Goal: Transaction & Acquisition: Book appointment/travel/reservation

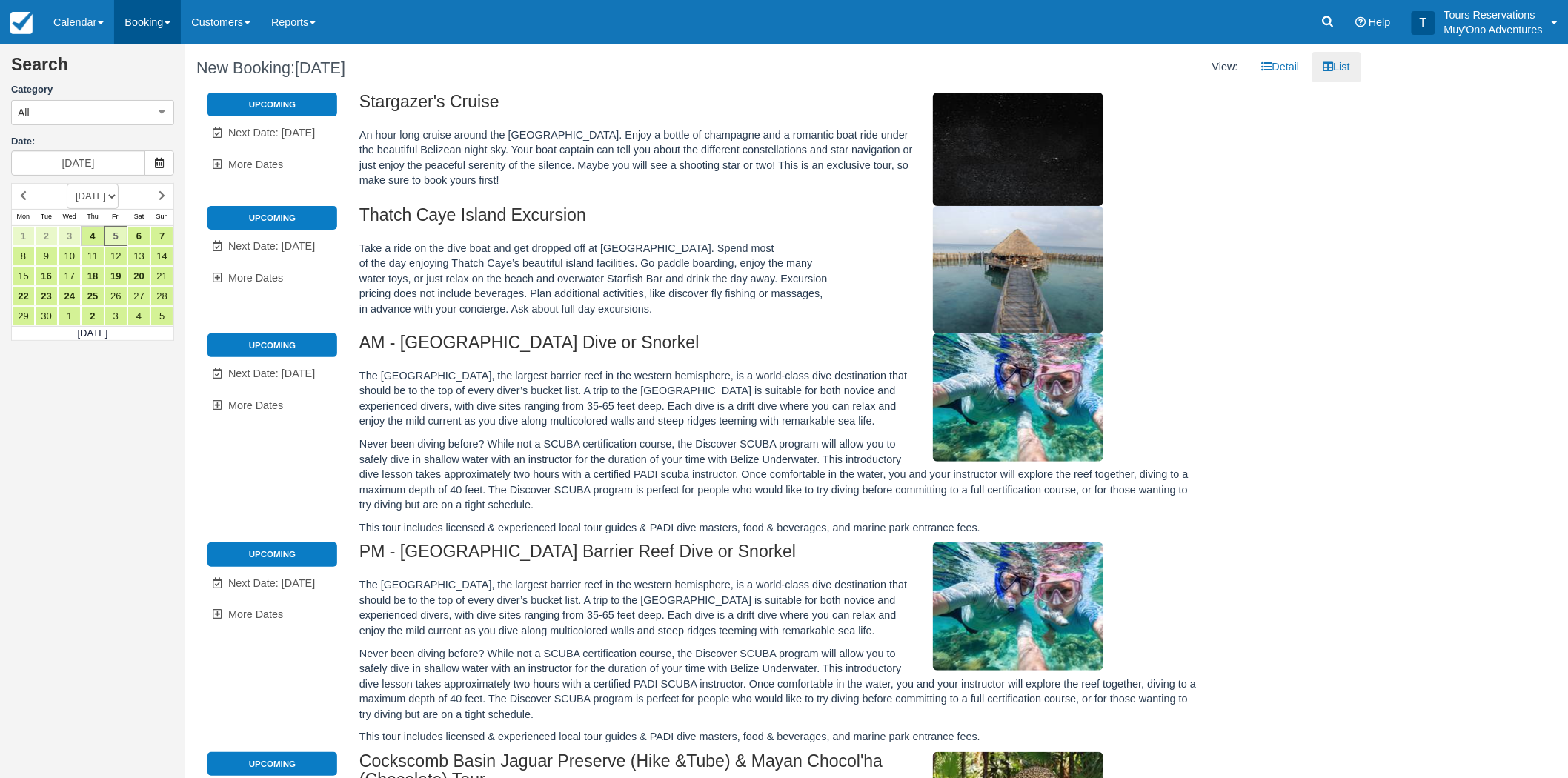
click at [159, 24] on link "Booking" at bounding box center [147, 22] width 67 height 45
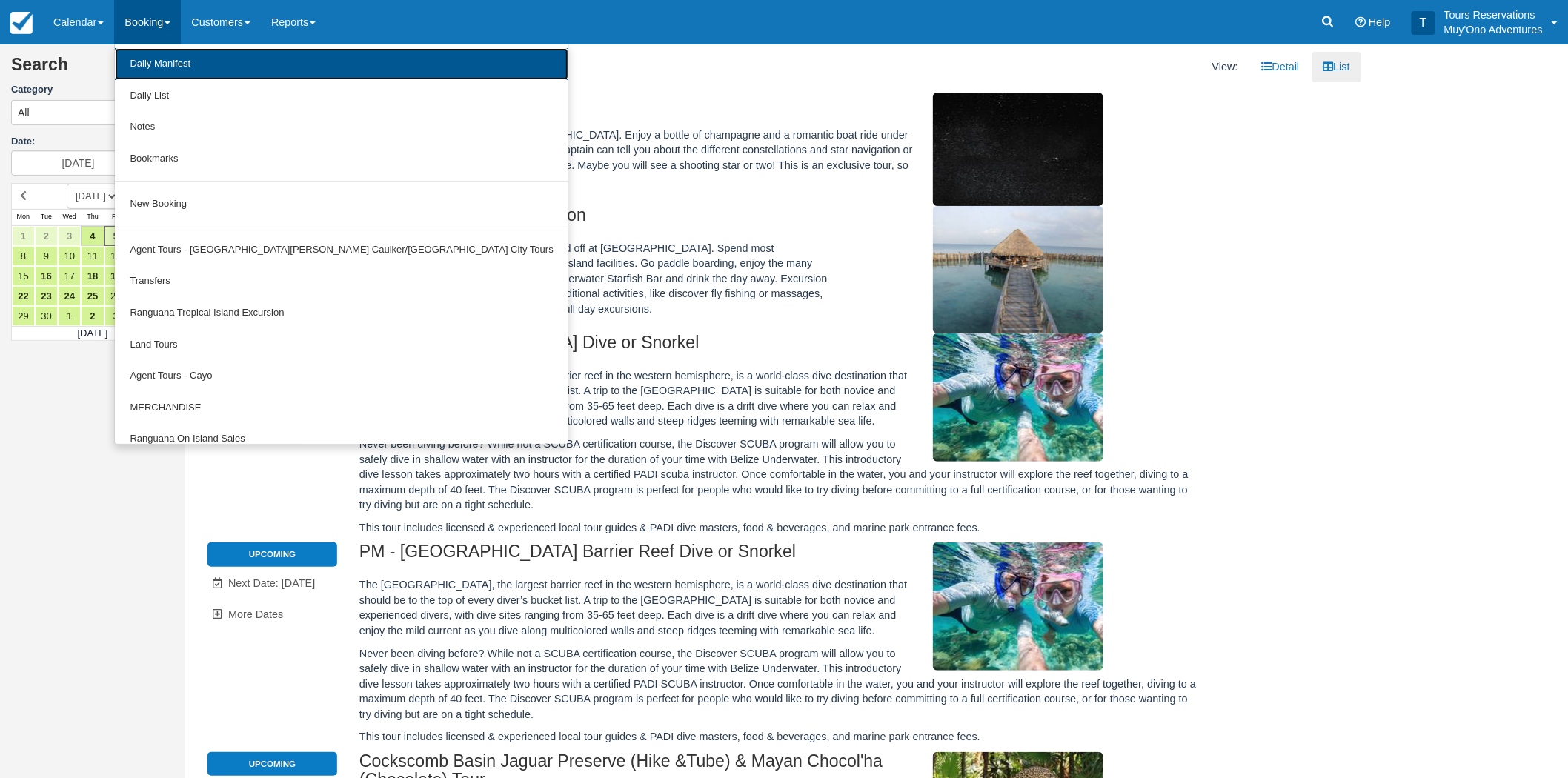
click at [225, 65] on link "Daily Manifest" at bounding box center [341, 64] width 453 height 32
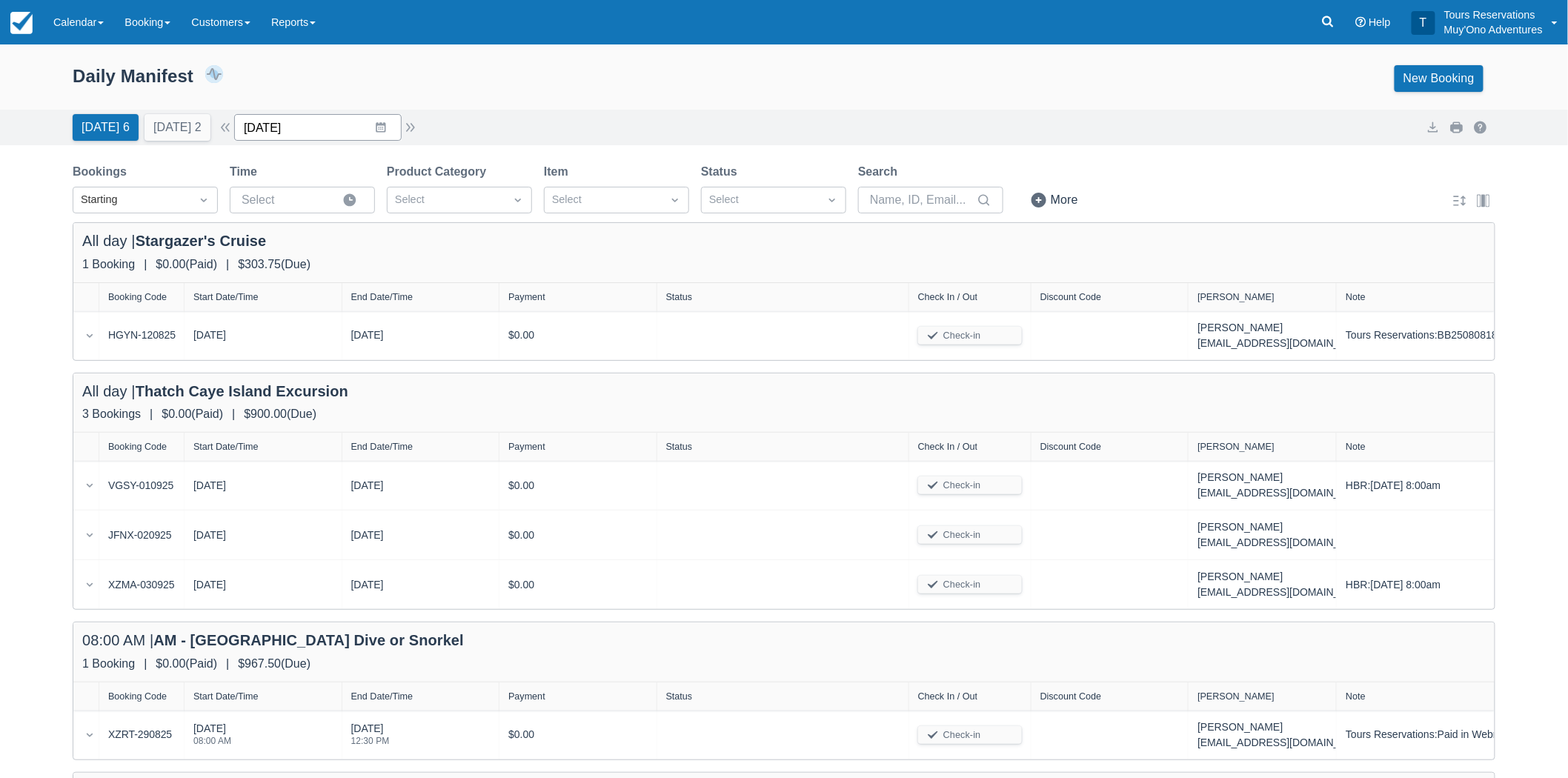
click at [331, 123] on input "09/04/25" at bounding box center [318, 127] width 167 height 26
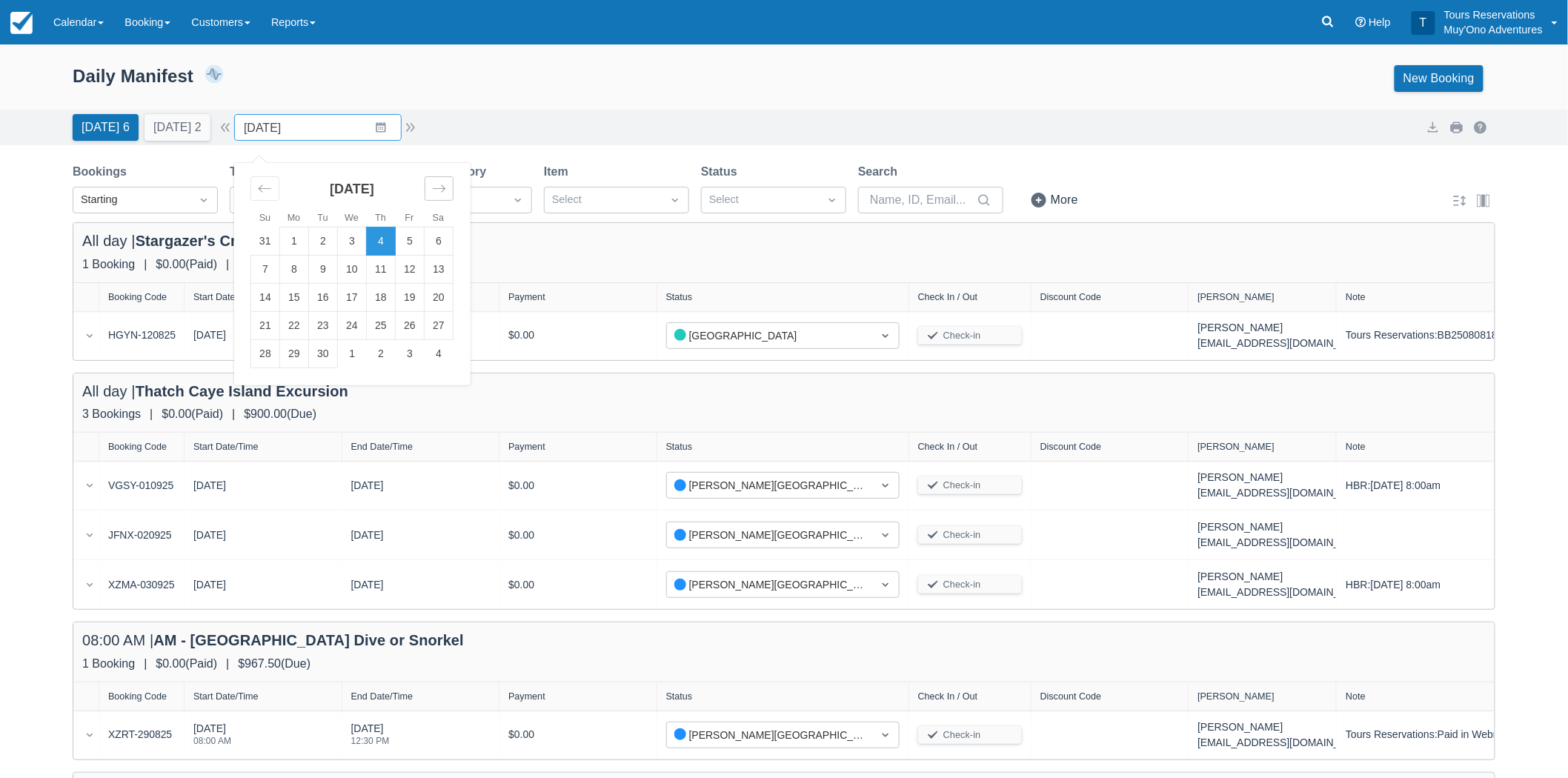
click at [453, 187] on div "Move forward to switch to the next month." at bounding box center [439, 188] width 29 height 25
click at [446, 186] on icon "Move forward to switch to the next month." at bounding box center [439, 189] width 14 height 14
click at [309, 242] on td "1" at bounding box center [295, 241] width 29 height 28
type input "12/01/25"
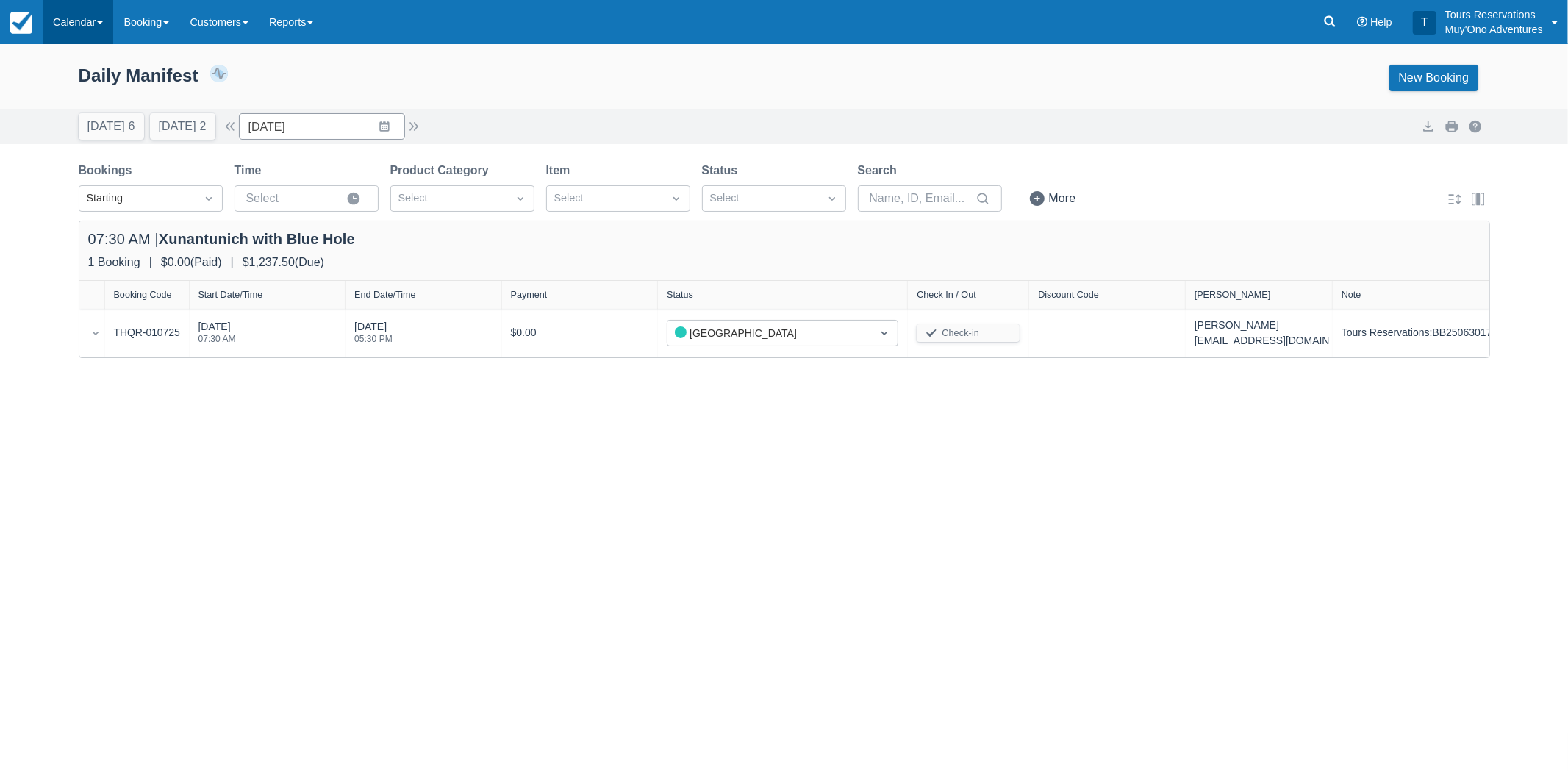
click at [101, 26] on link "Calendar" at bounding box center [77, 22] width 70 height 44
click at [119, 58] on link "Booking" at bounding box center [101, 62] width 116 height 31
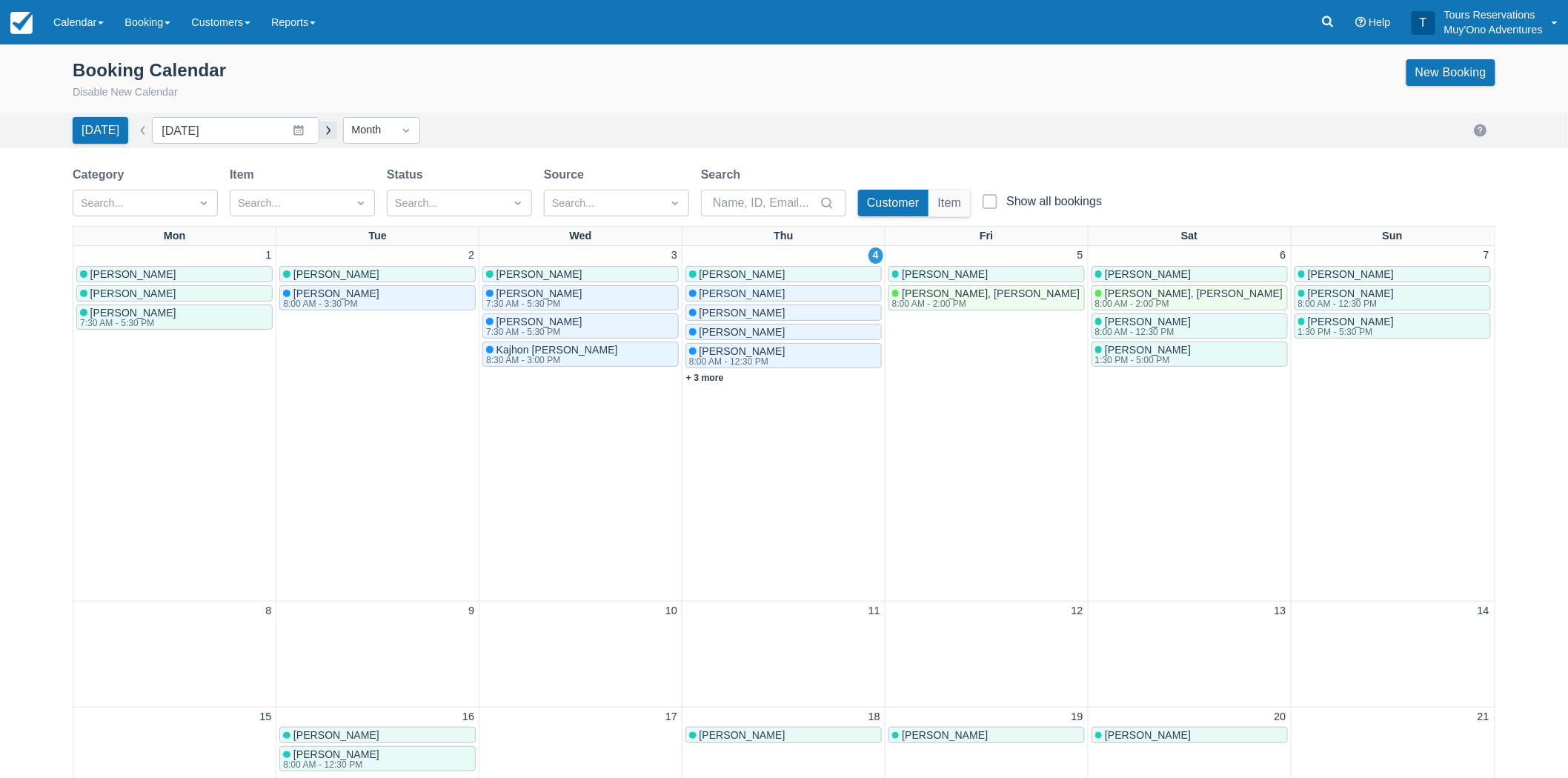
click at [319, 135] on button "button" at bounding box center [328, 131] width 18 height 18
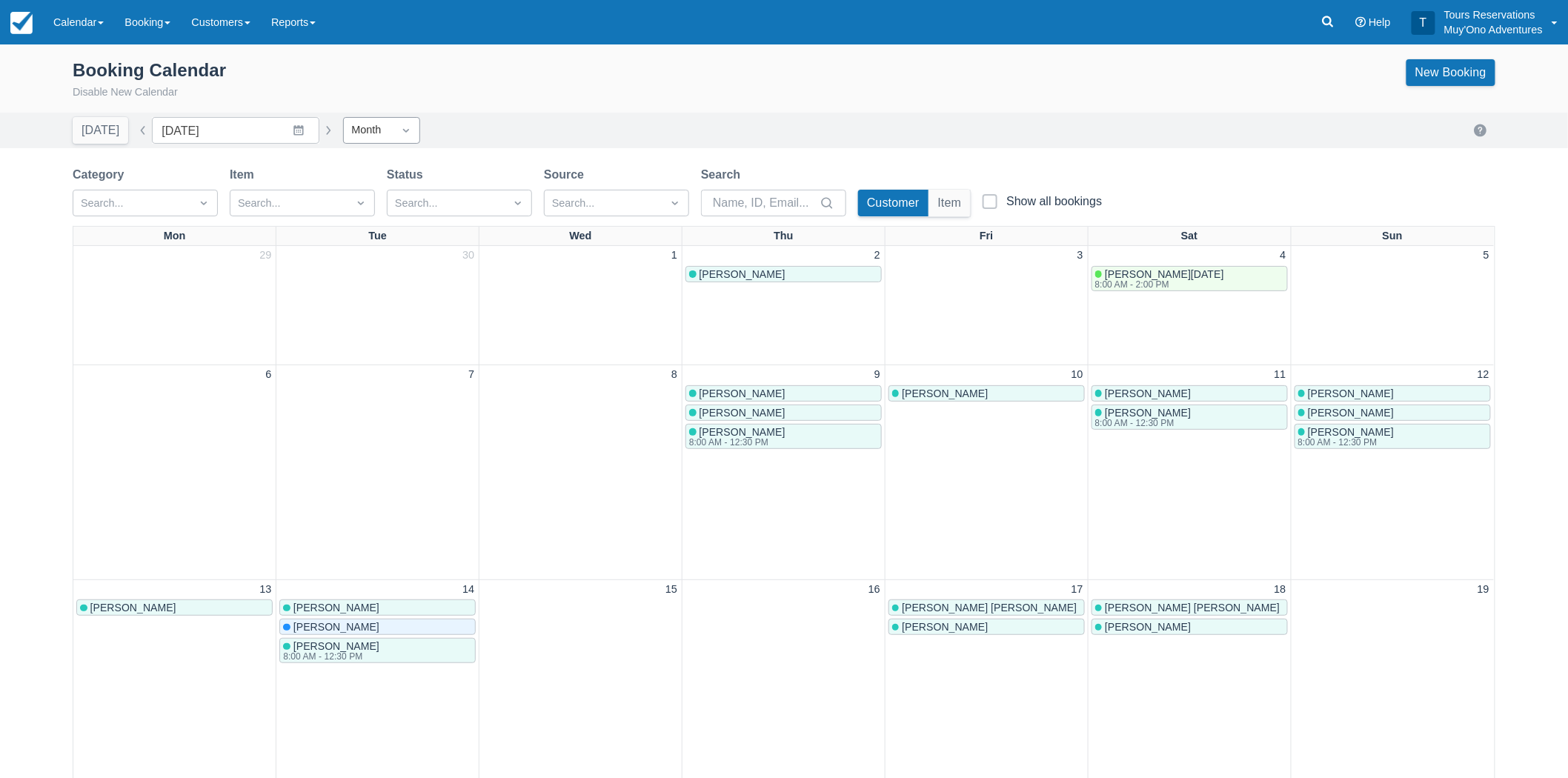
click at [361, 131] on div "Month" at bounding box center [368, 130] width 34 height 16
click at [319, 128] on button "button" at bounding box center [328, 131] width 18 height 18
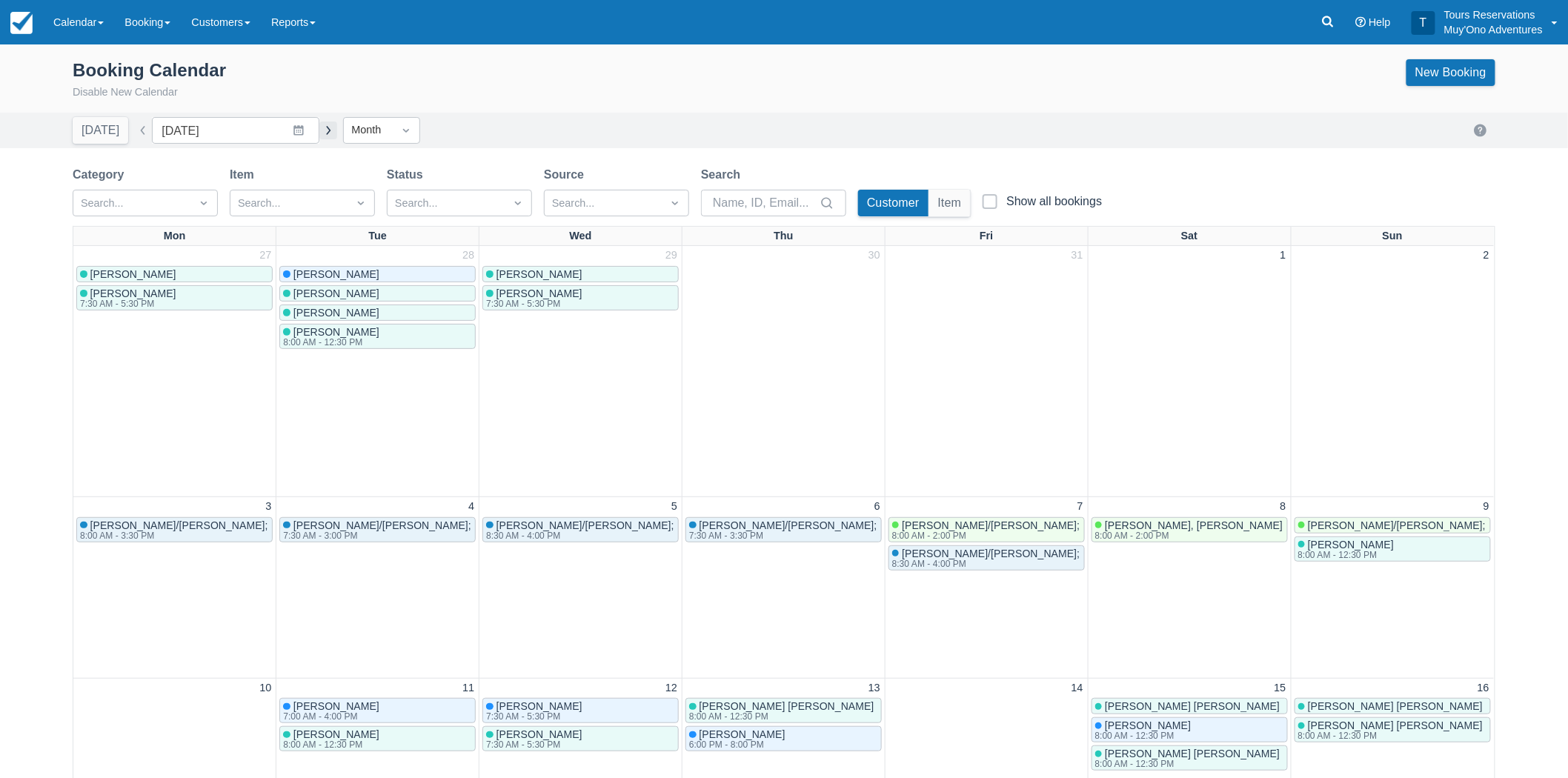
click at [319, 128] on button "button" at bounding box center [328, 131] width 18 height 18
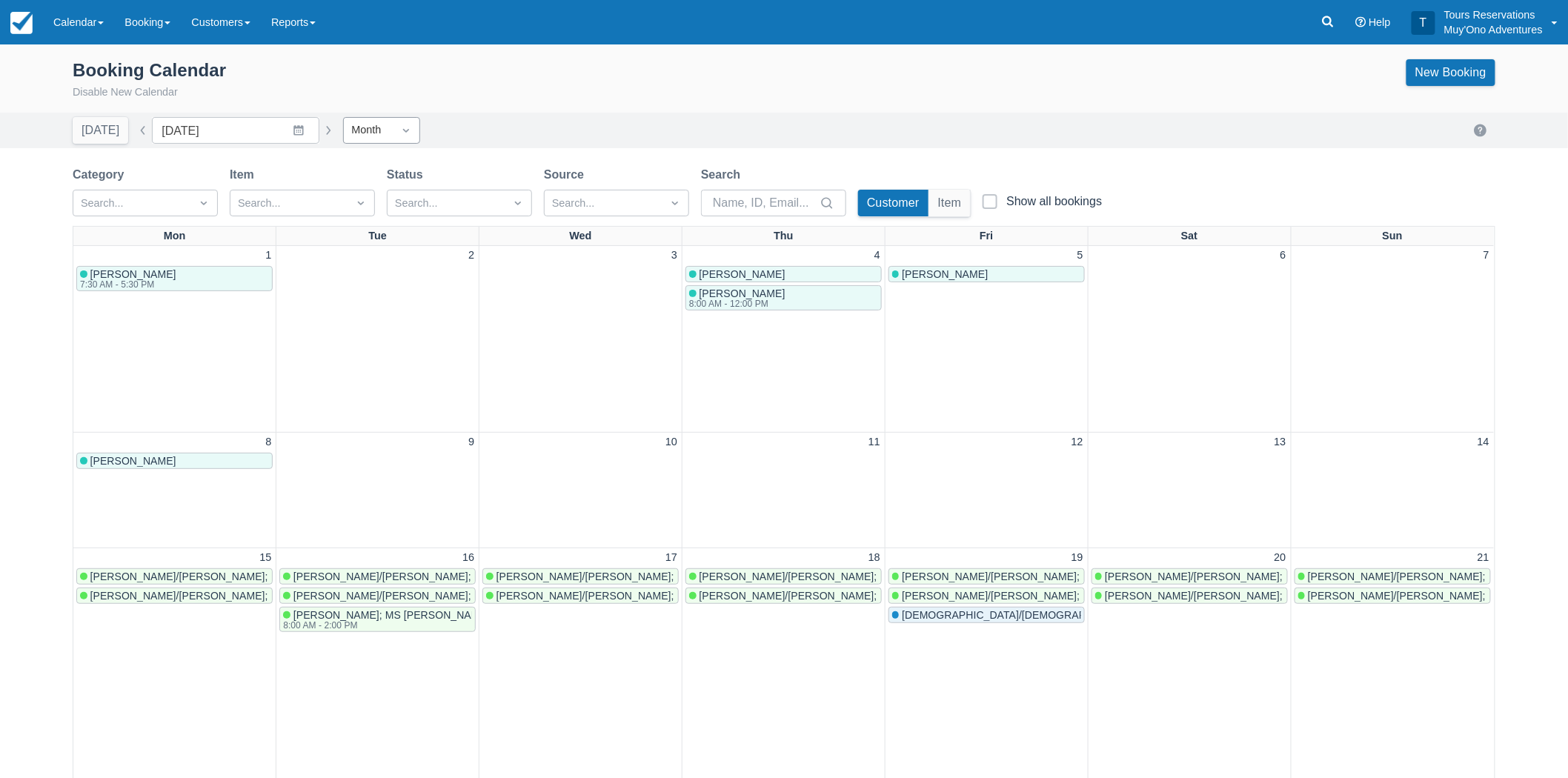
click at [358, 127] on div "Month" at bounding box center [368, 130] width 34 height 16
click at [356, 186] on div "Week" at bounding box center [382, 195] width 77 height 29
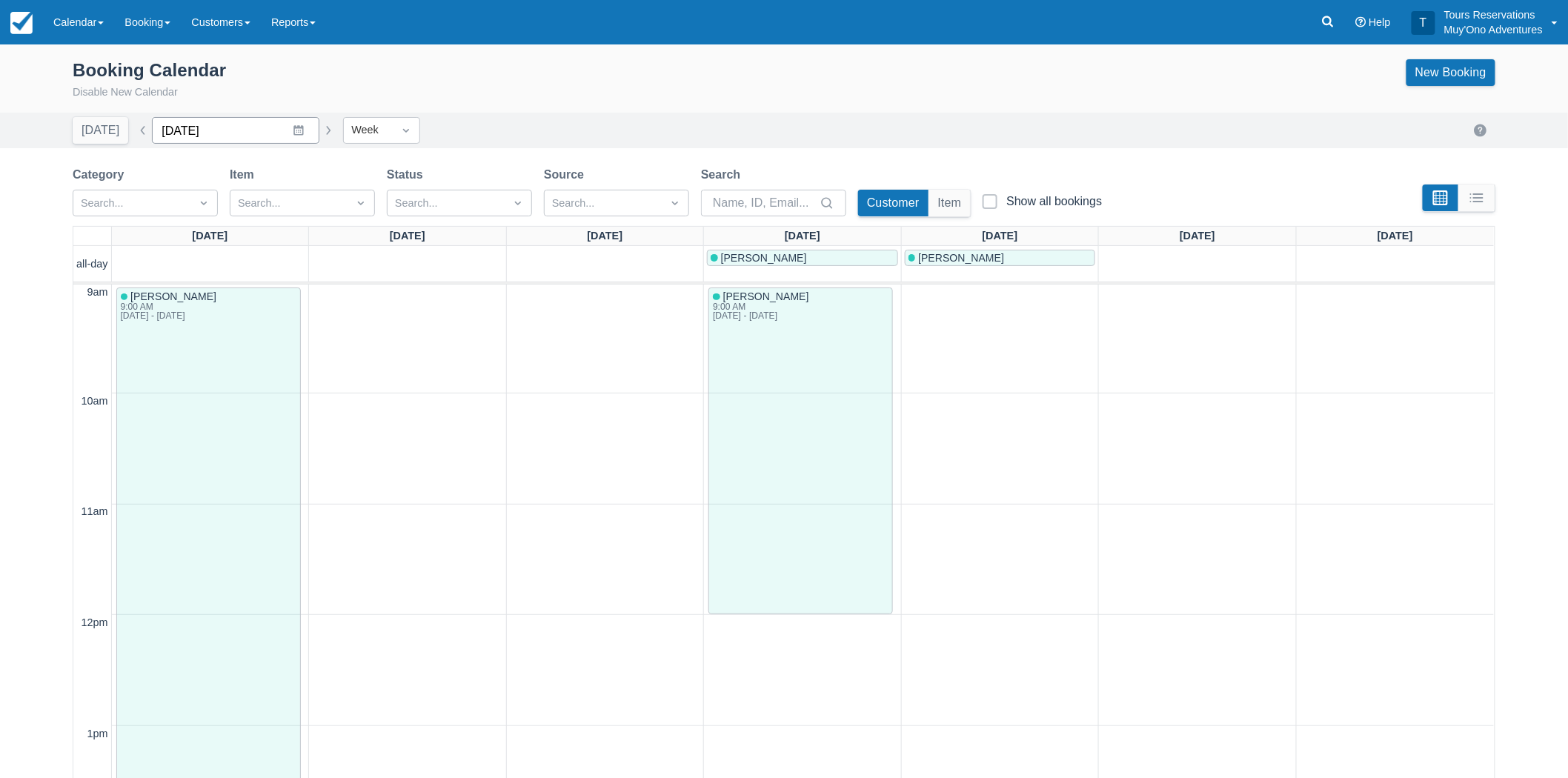
click at [260, 134] on input "12/04/25" at bounding box center [236, 130] width 167 height 26
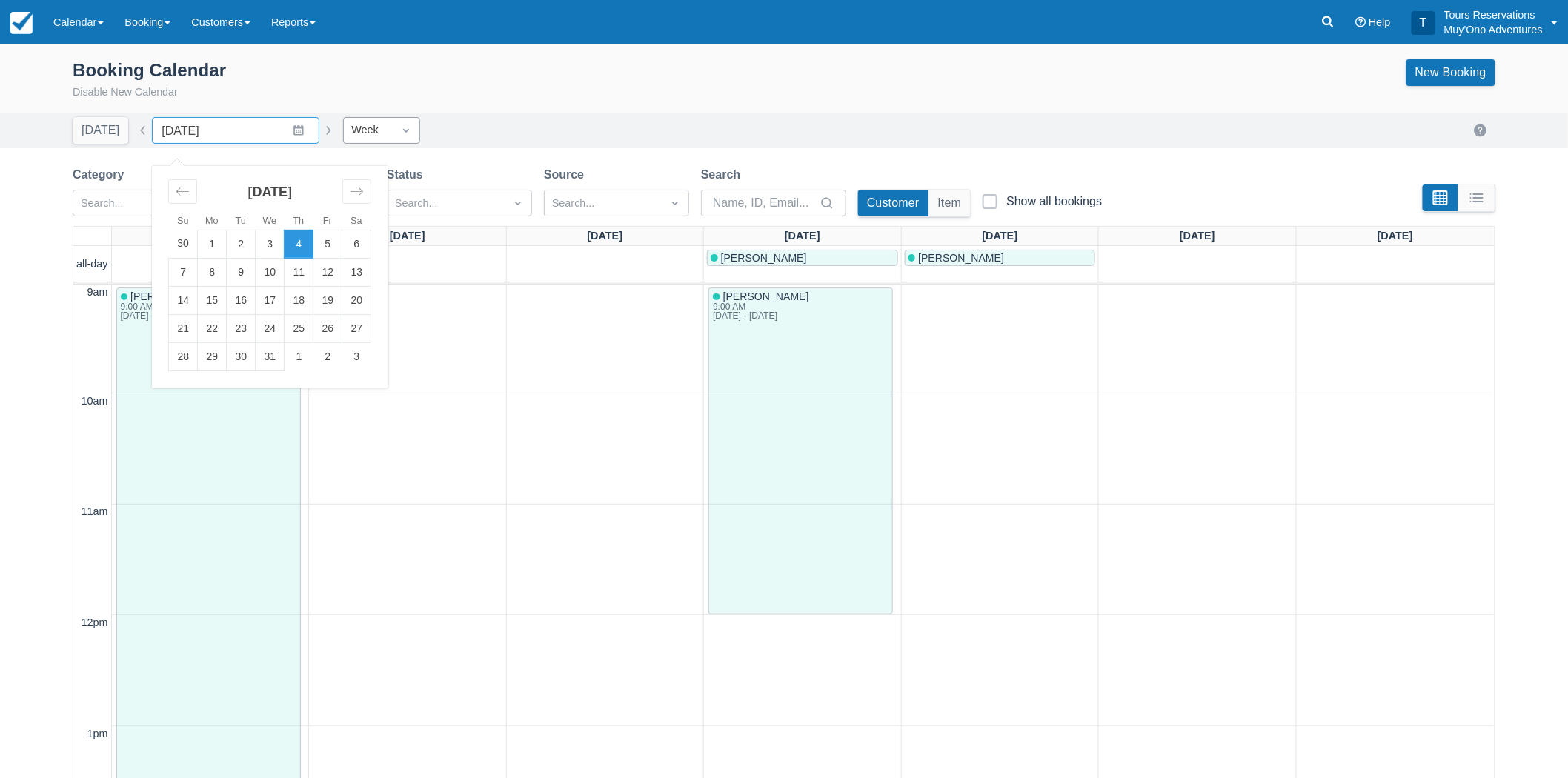
click at [347, 142] on div "Week" at bounding box center [368, 130] width 49 height 24
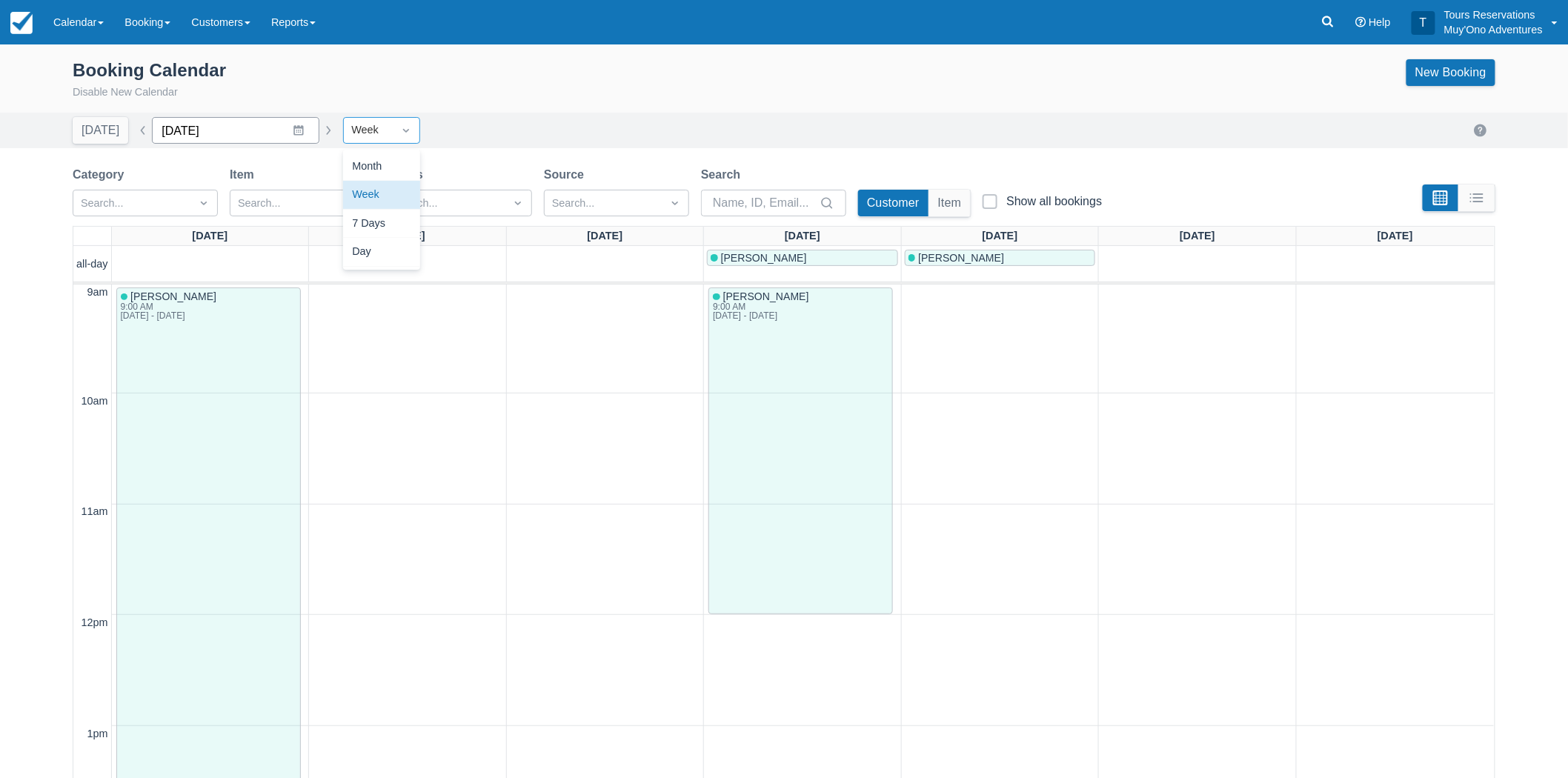
click at [265, 141] on input "12/04/25" at bounding box center [236, 130] width 167 height 26
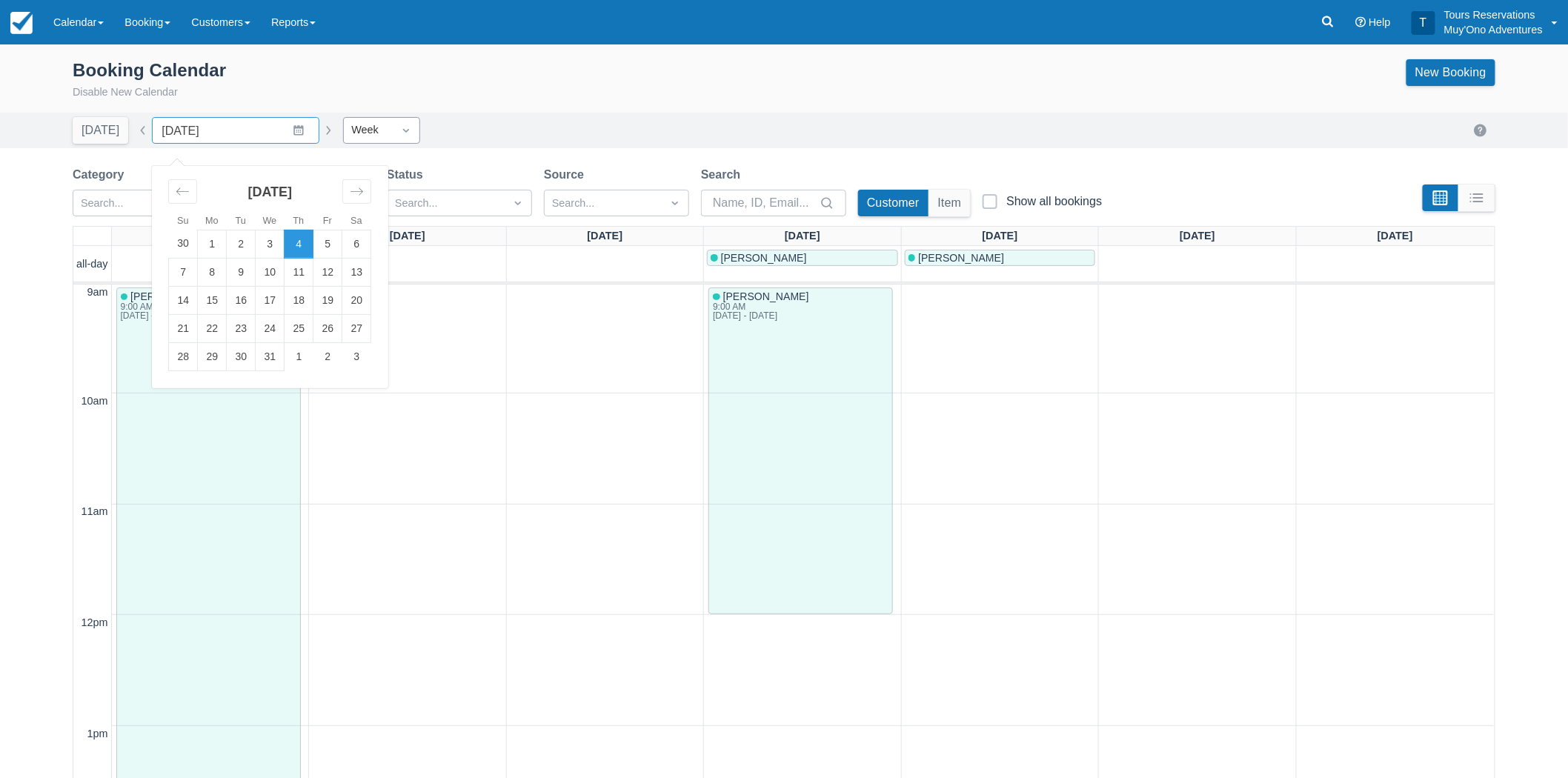
click at [351, 131] on div "Week" at bounding box center [368, 130] width 34 height 16
click at [253, 127] on input "12/04/25" at bounding box center [236, 130] width 167 height 26
click at [179, 269] on td "7" at bounding box center [183, 272] width 29 height 28
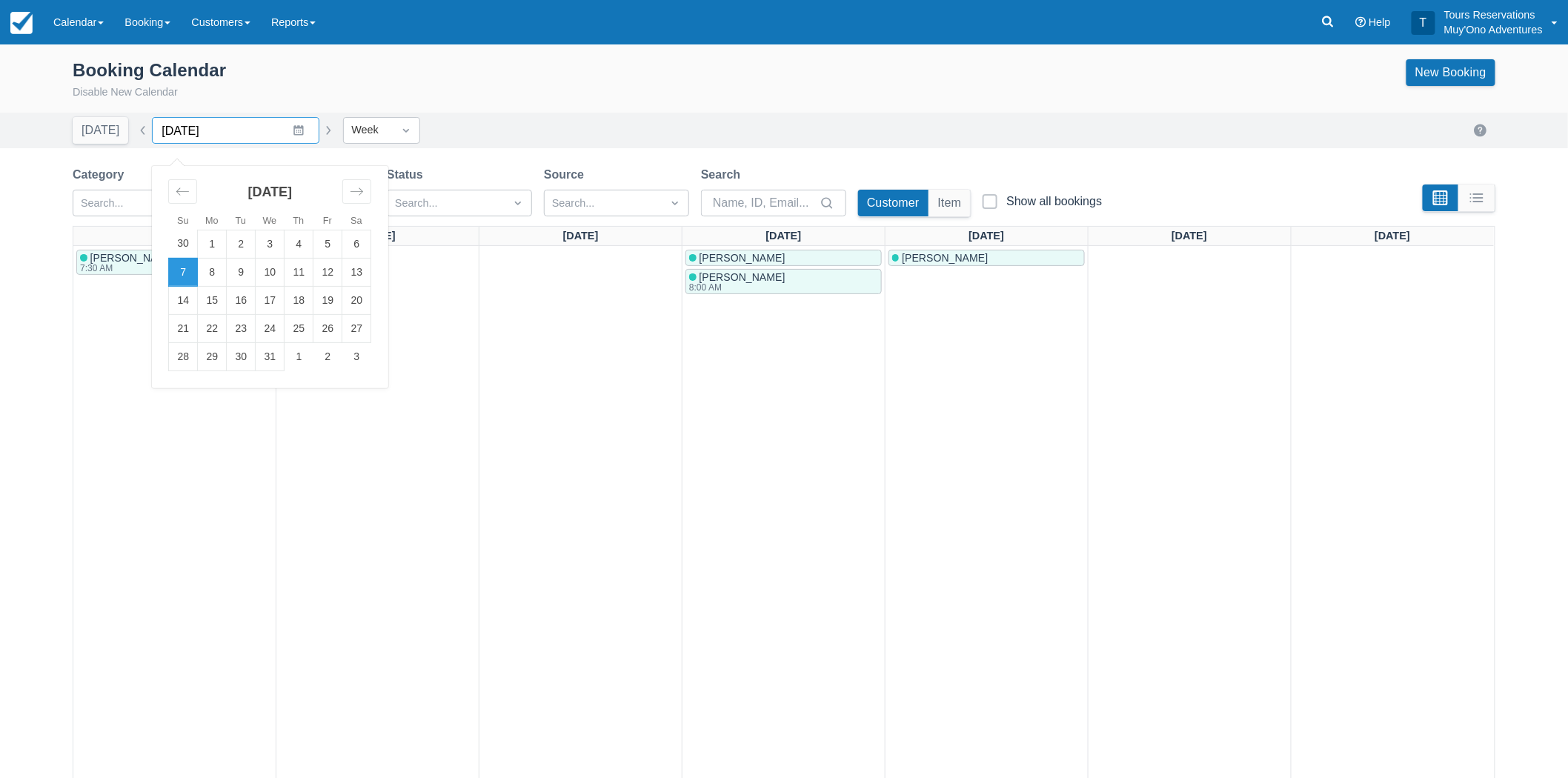
click at [221, 137] on input "12/07/25" at bounding box center [236, 130] width 167 height 26
click at [184, 353] on td "28" at bounding box center [183, 356] width 29 height 28
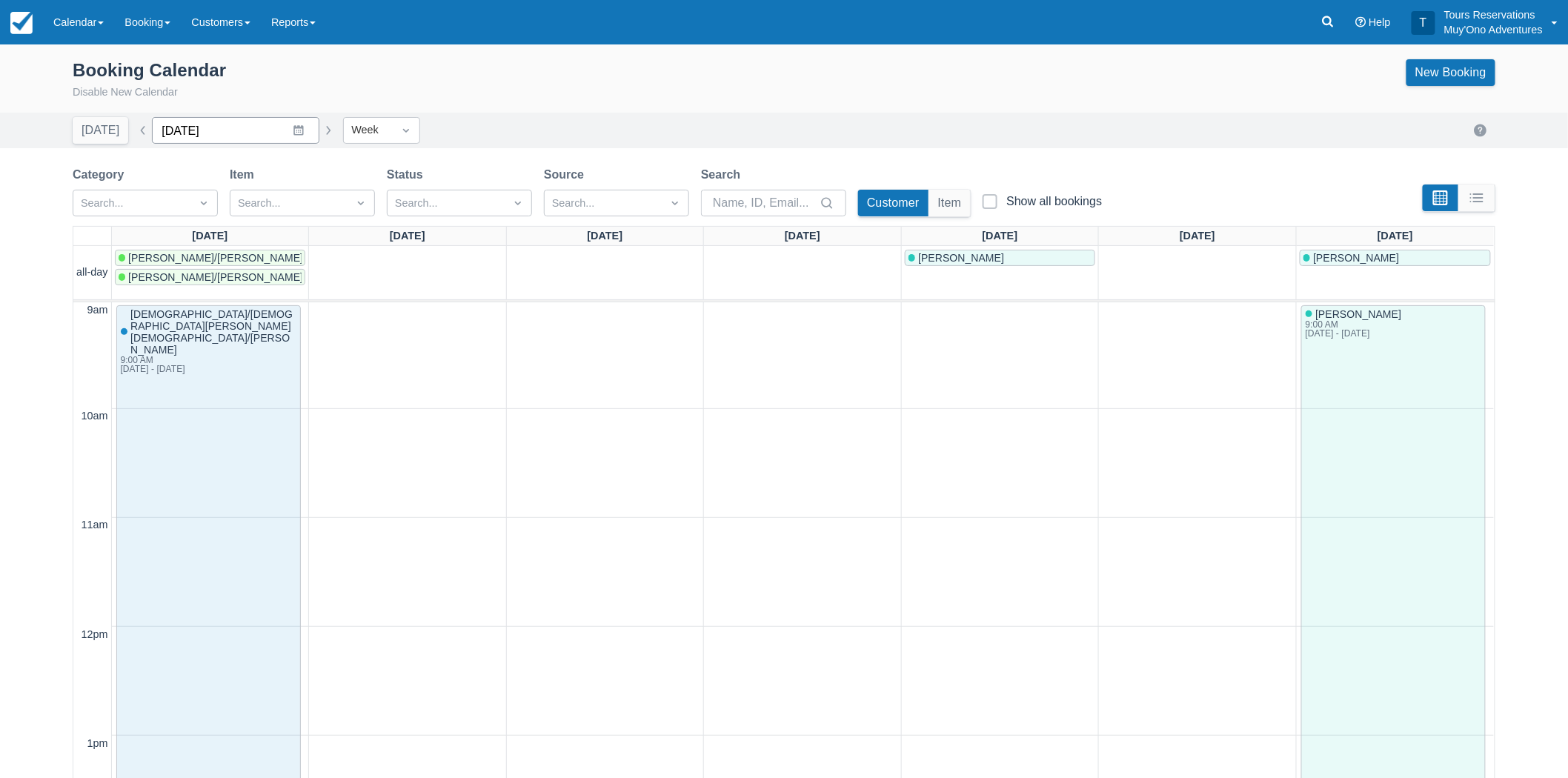
click at [229, 122] on input "12/28/25" at bounding box center [236, 130] width 167 height 26
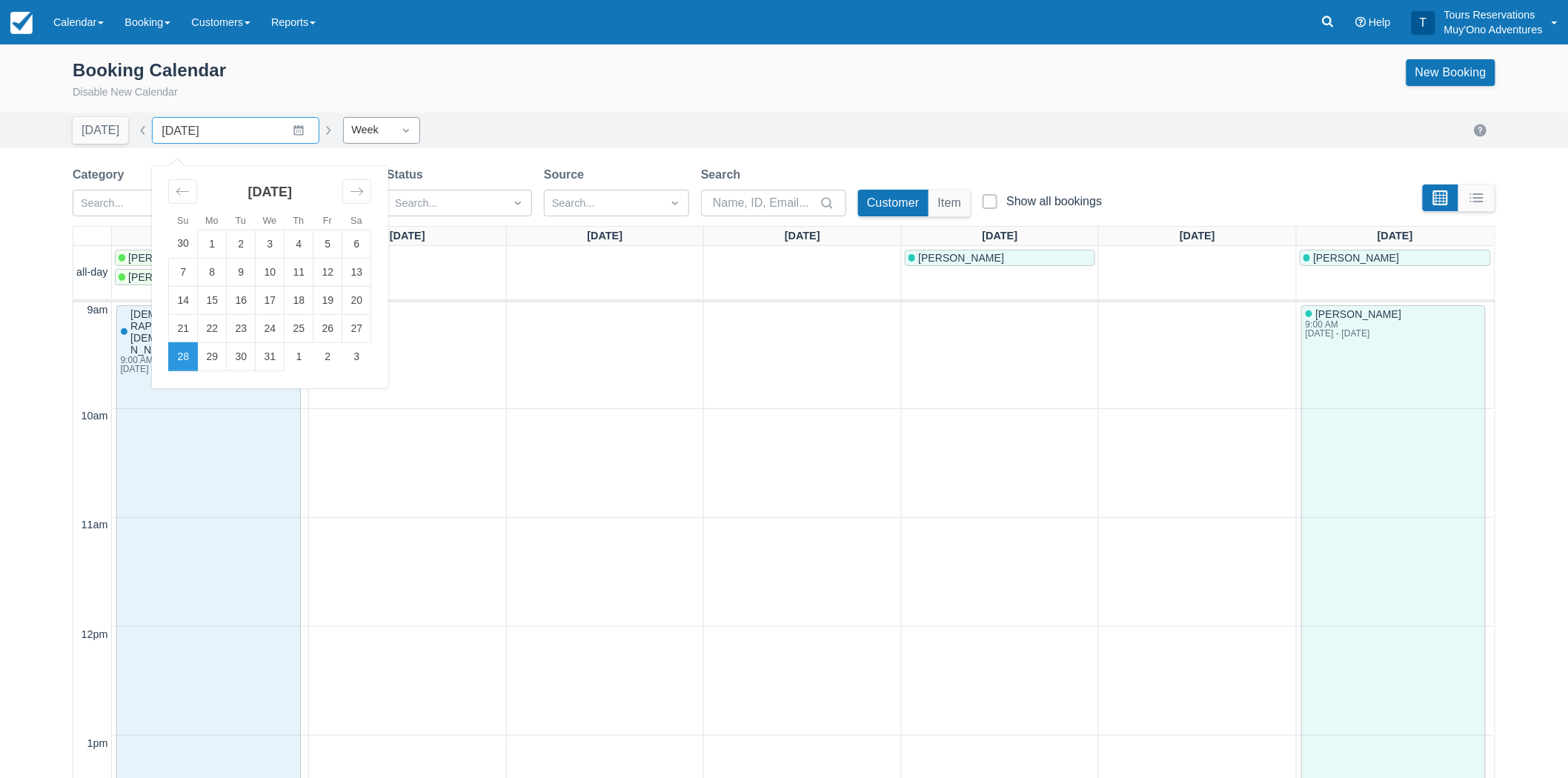
click at [358, 128] on div "Week" at bounding box center [368, 130] width 34 height 16
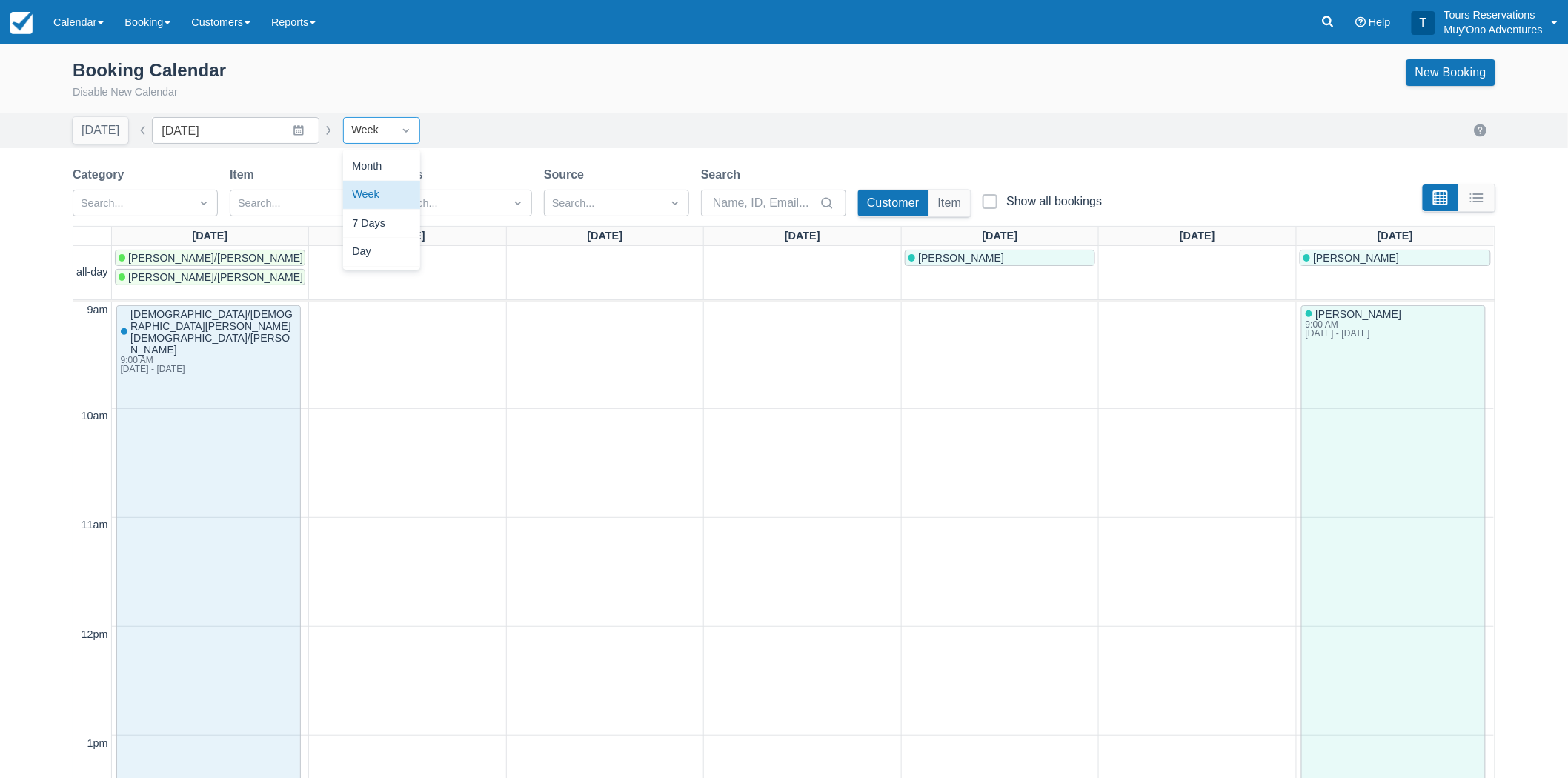
click at [353, 154] on div "Month" at bounding box center [382, 167] width 77 height 29
type input "[DATE]"
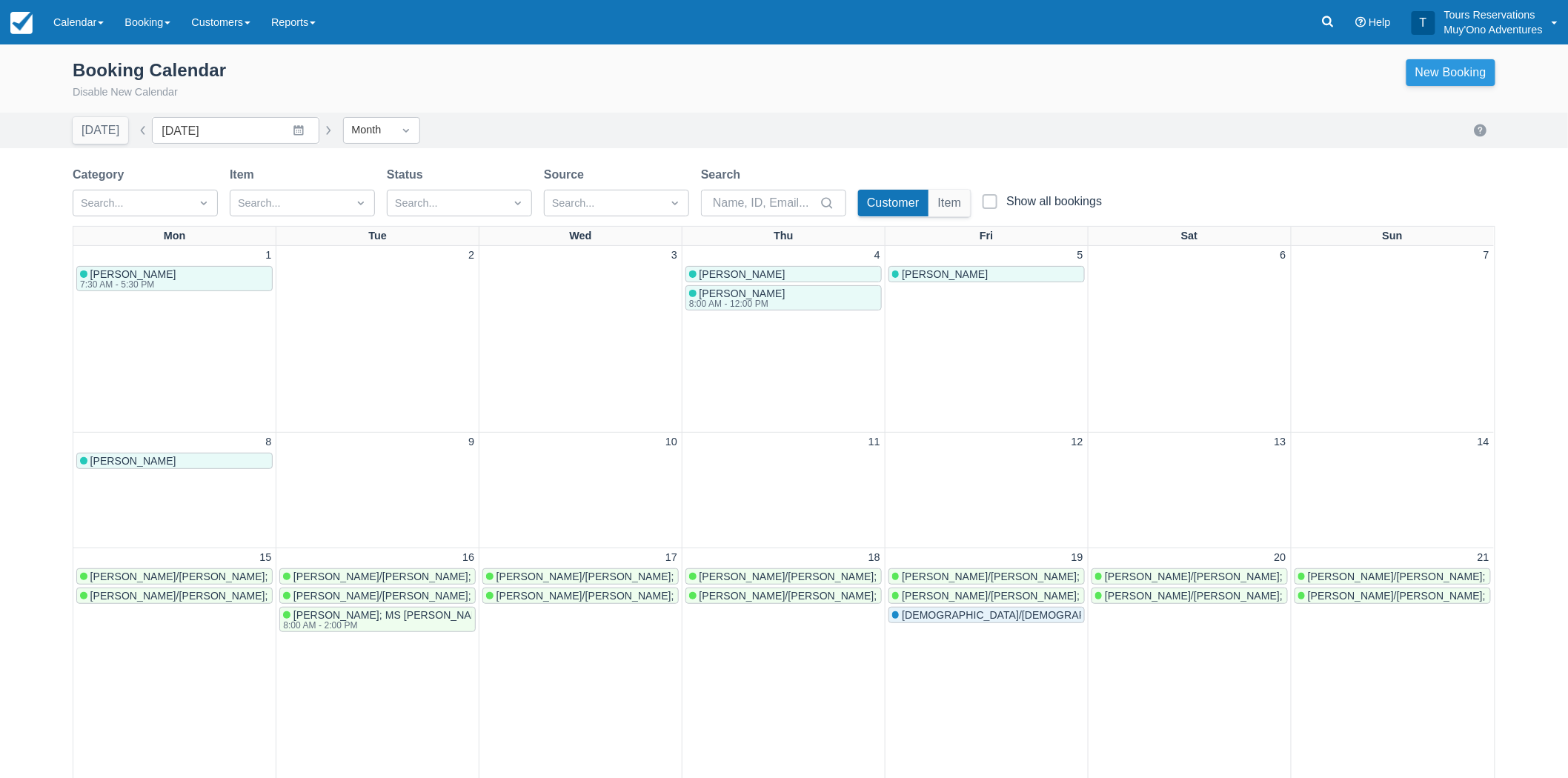
click at [1426, 72] on link "New Booking" at bounding box center [1451, 72] width 89 height 26
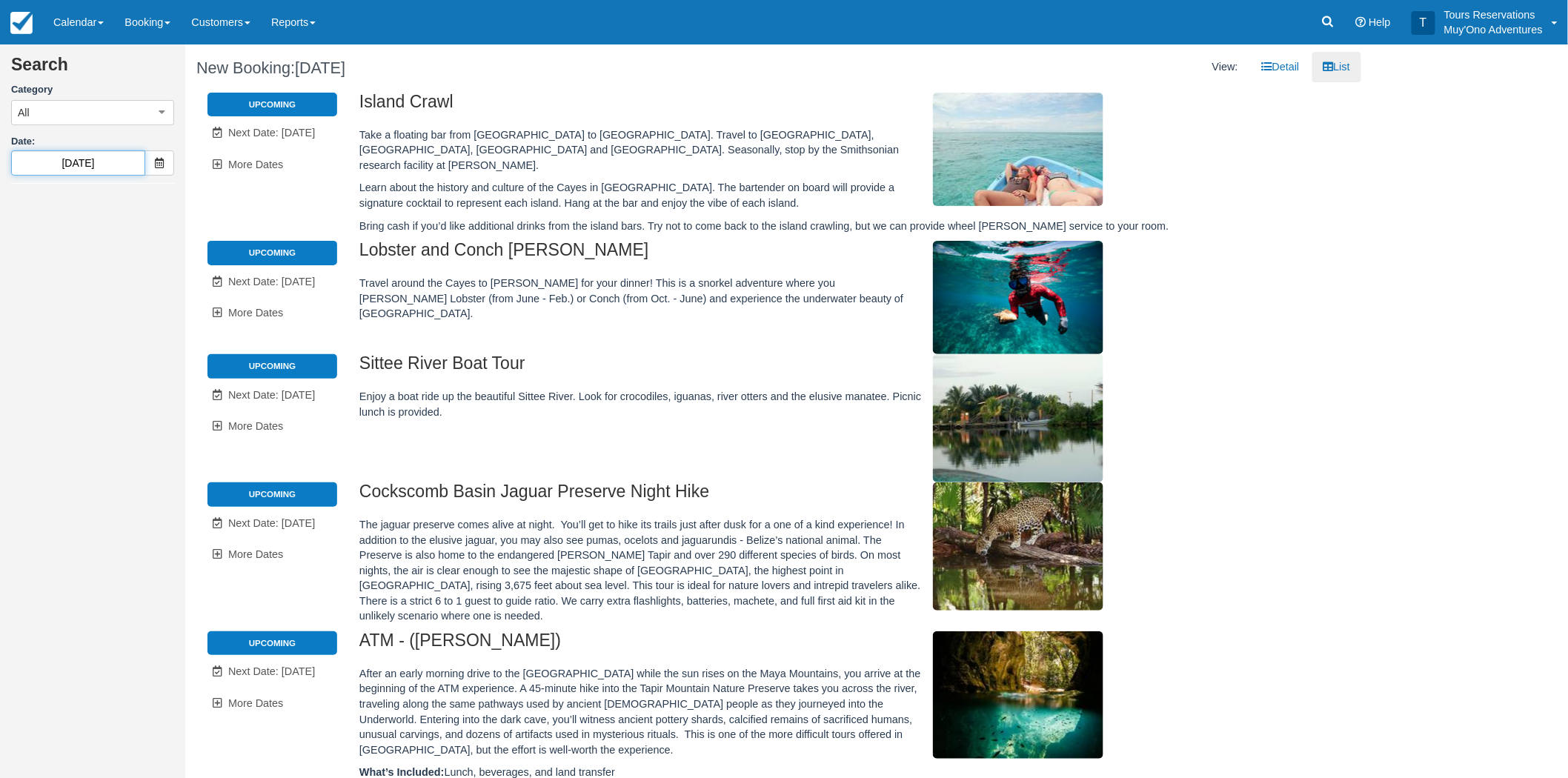
click at [123, 166] on input "12/28/25" at bounding box center [78, 163] width 134 height 25
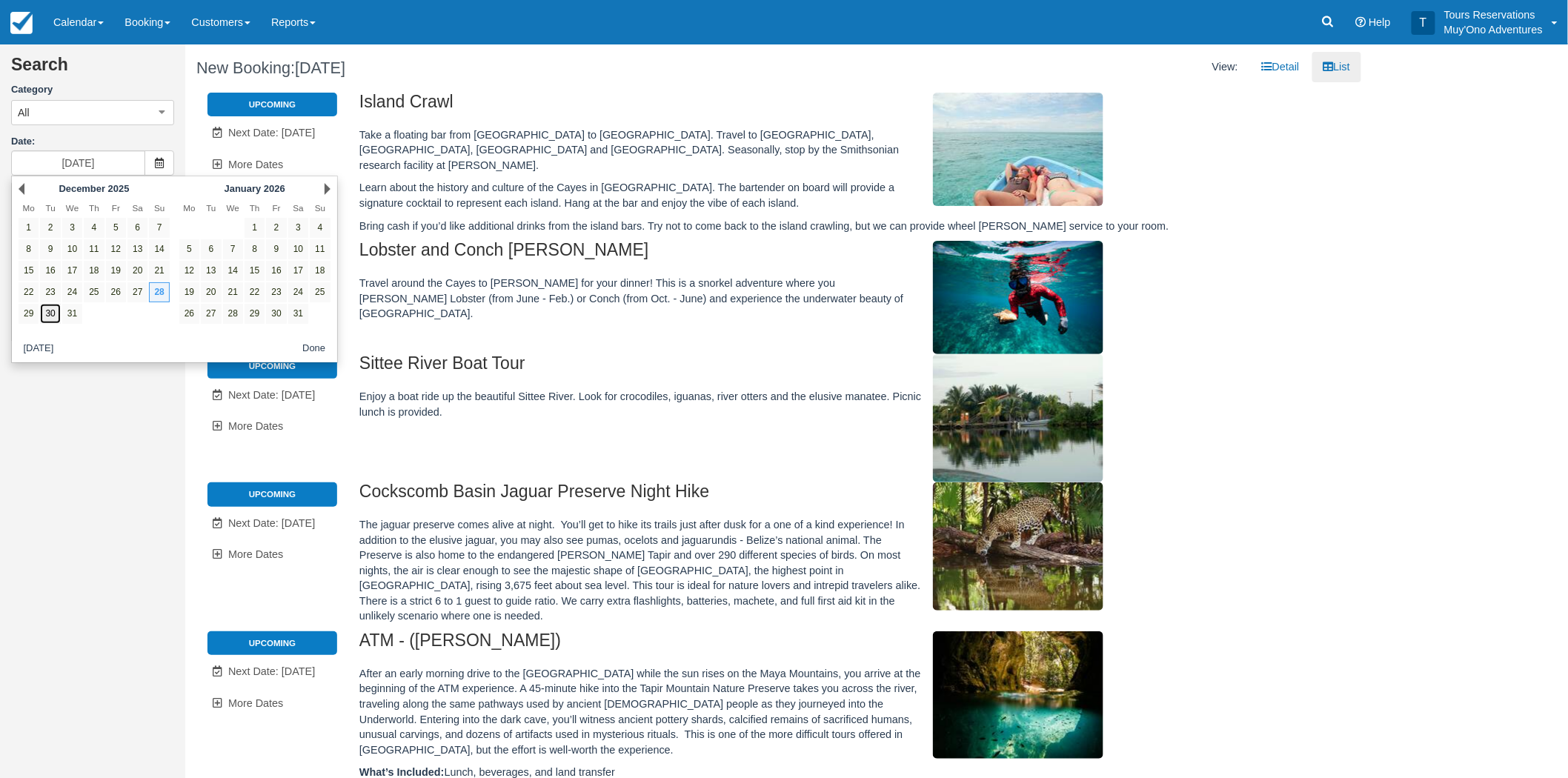
click at [54, 314] on link "30" at bounding box center [49, 313] width 20 height 20
type input "12/30/25"
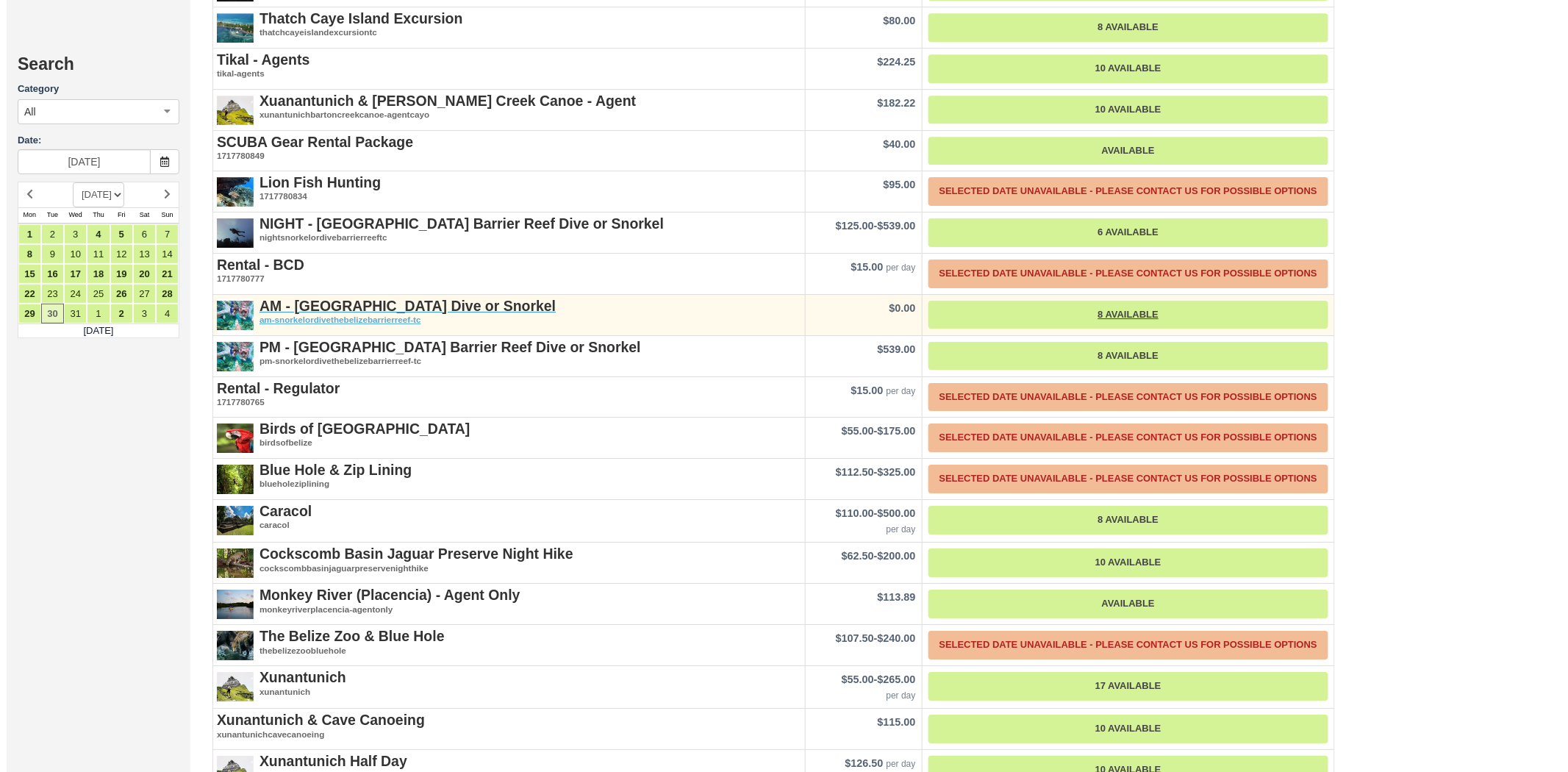
scroll to position [1850, 0]
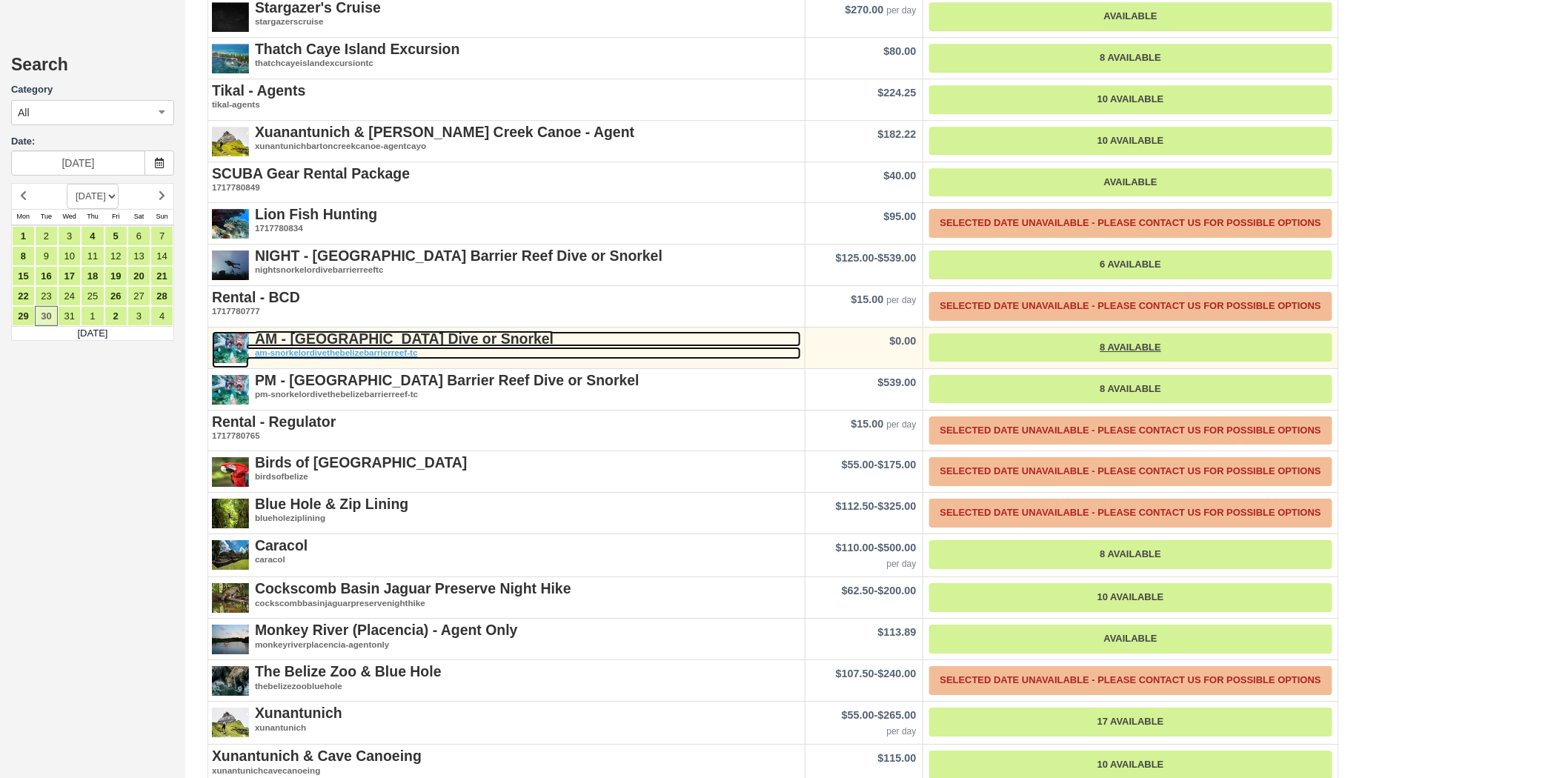
click at [393, 330] on strong "AM - [GEOGRAPHIC_DATA] Dive or Snorkel" at bounding box center [404, 338] width 299 height 16
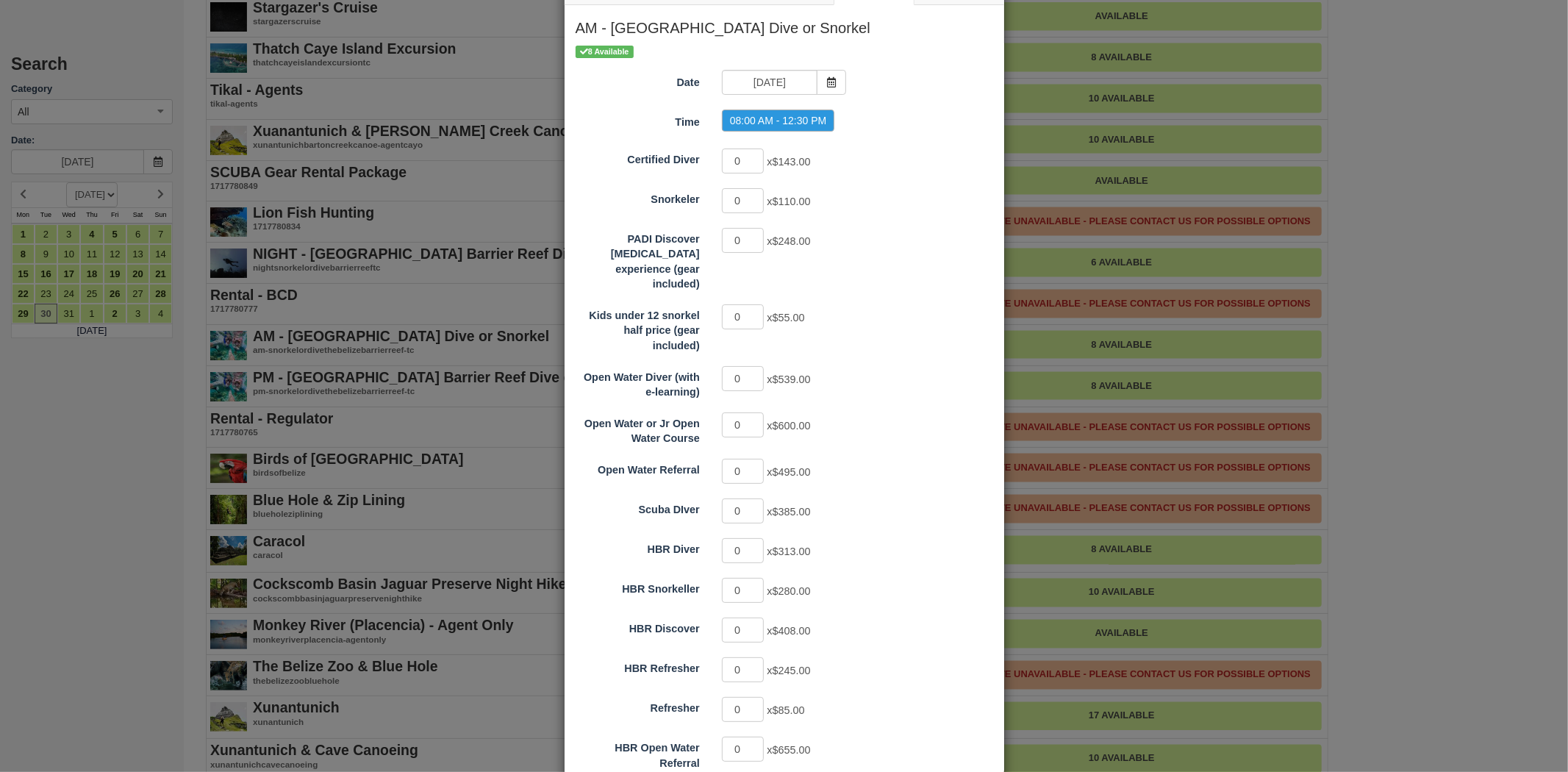
scroll to position [156, 0]
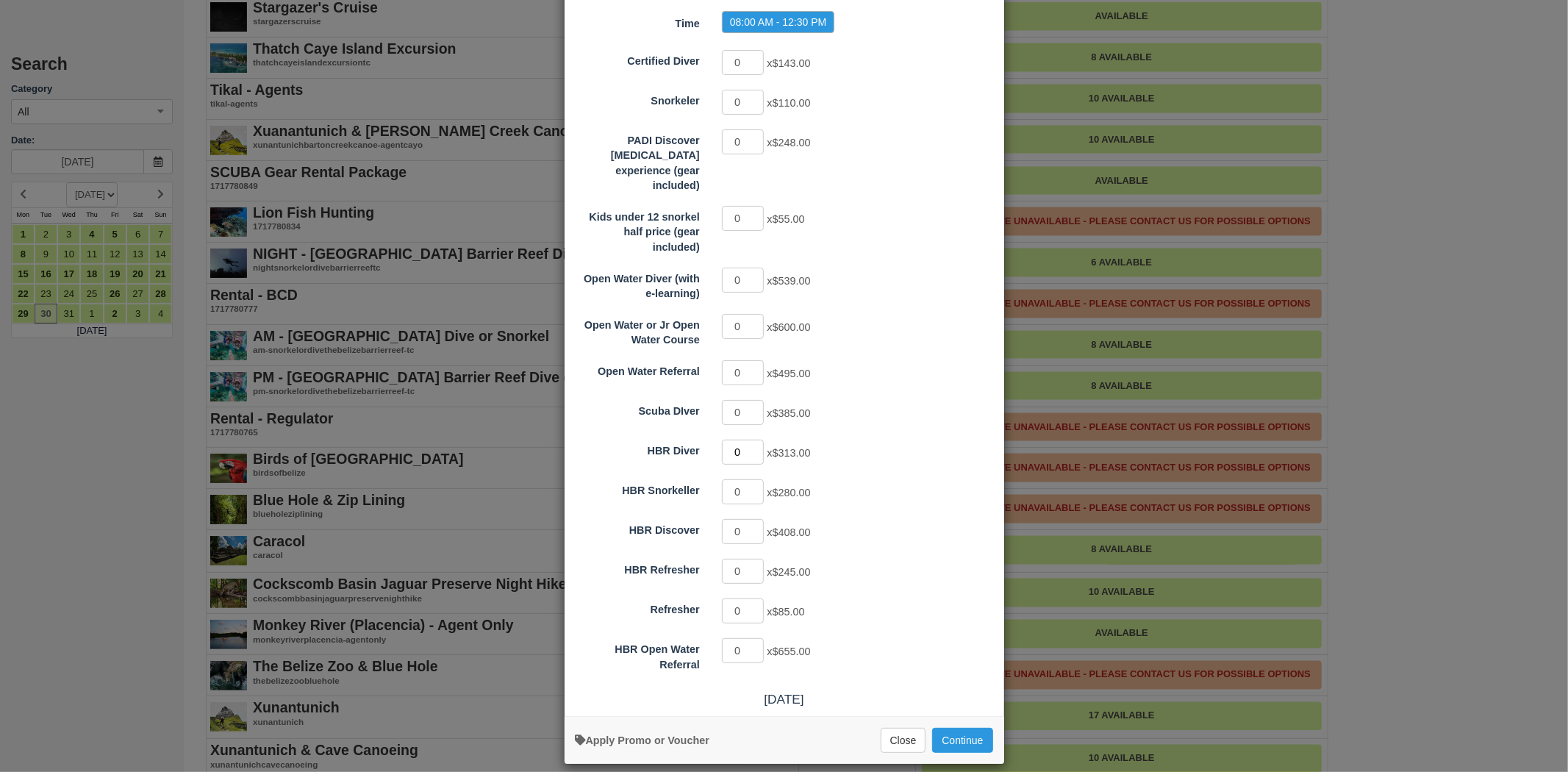
click at [753, 439] on input "0" at bounding box center [743, 452] width 43 height 25
type input "1"
click at [752, 439] on input "1" at bounding box center [743, 452] width 43 height 25
click at [947, 728] on button "Continue" at bounding box center [962, 740] width 60 height 25
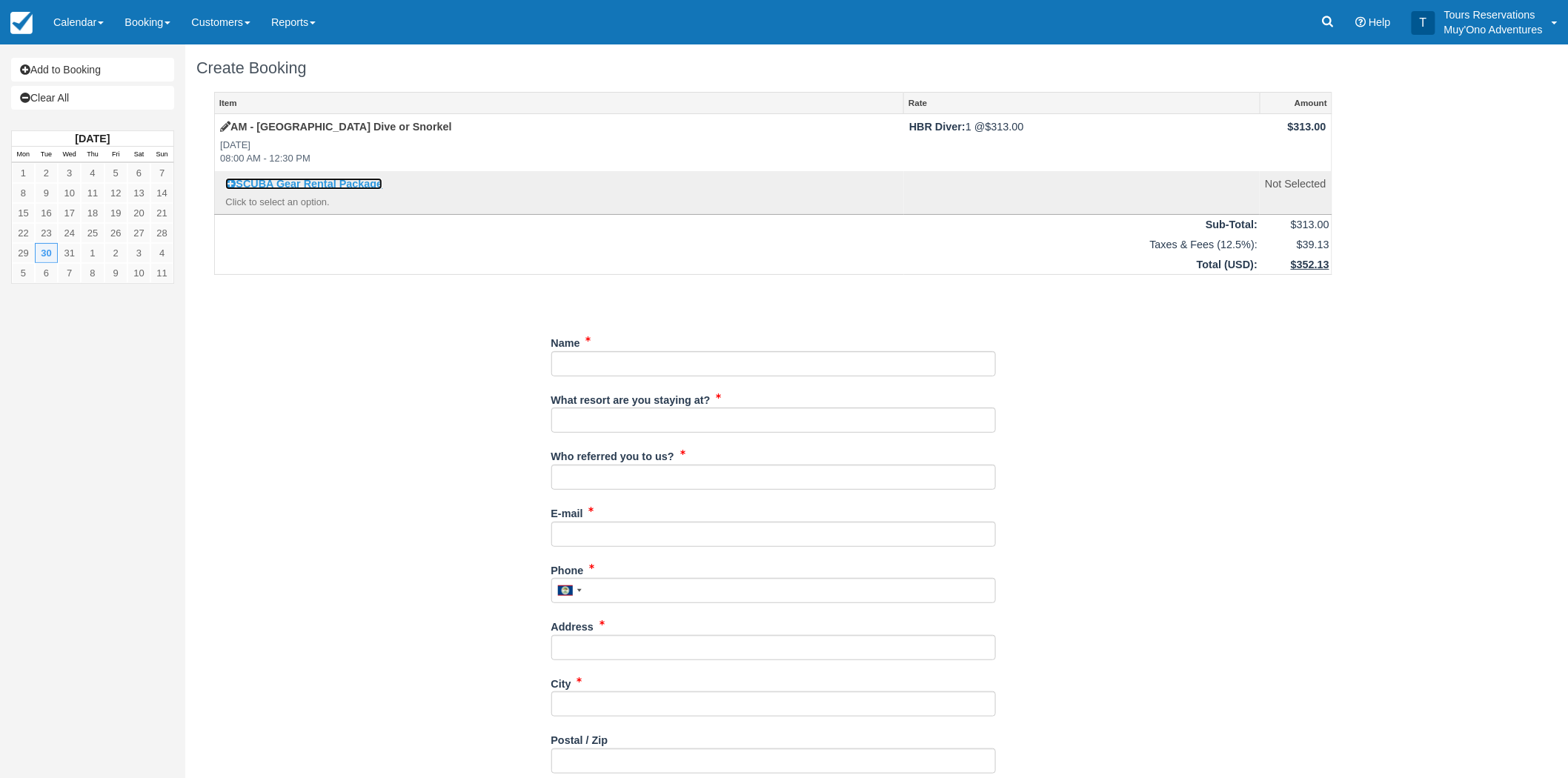
click at [365, 186] on link "SCUBA Gear Rental Package" at bounding box center [304, 183] width 157 height 12
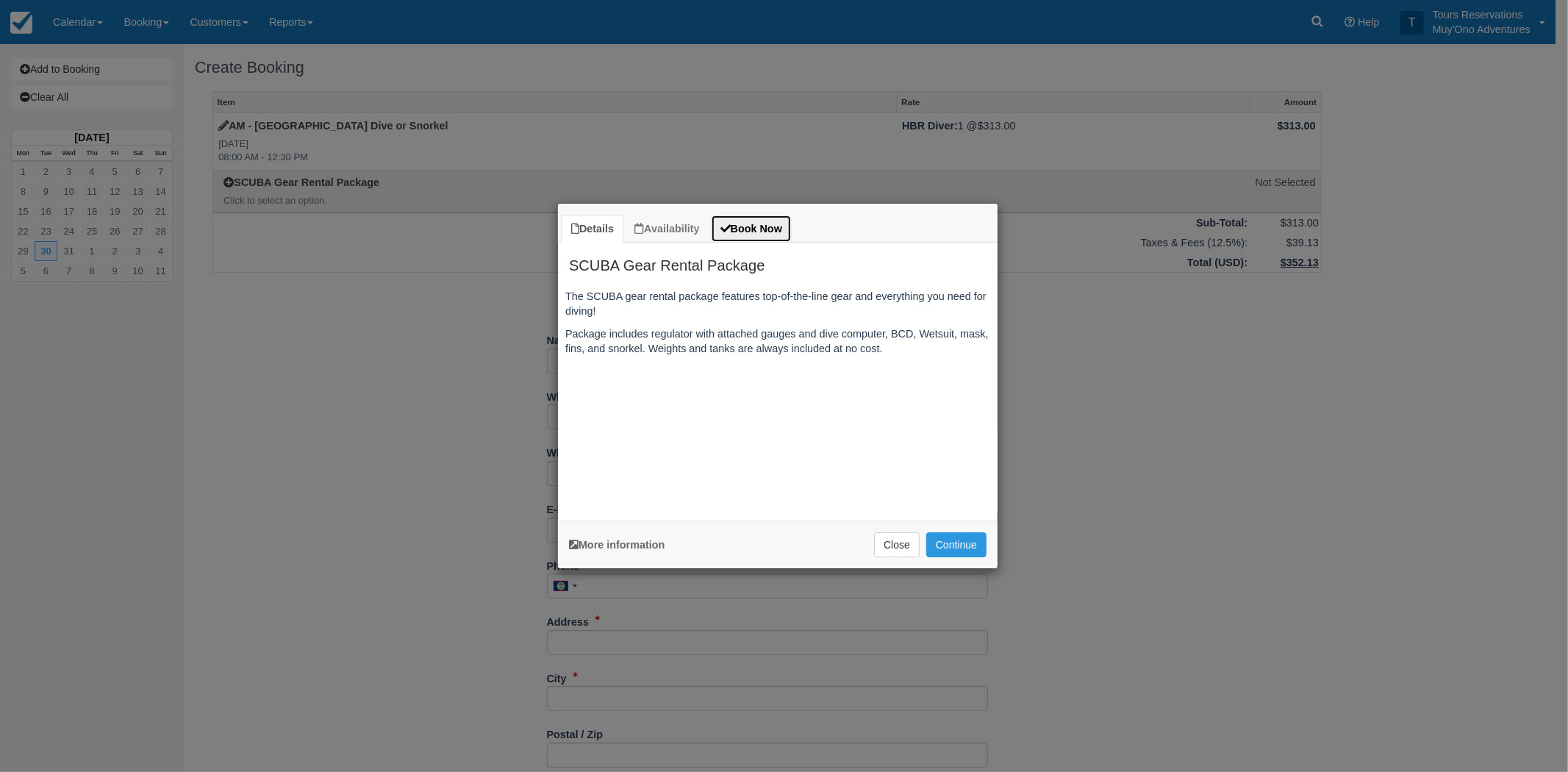
click at [757, 232] on link "Book Now" at bounding box center [751, 229] width 81 height 28
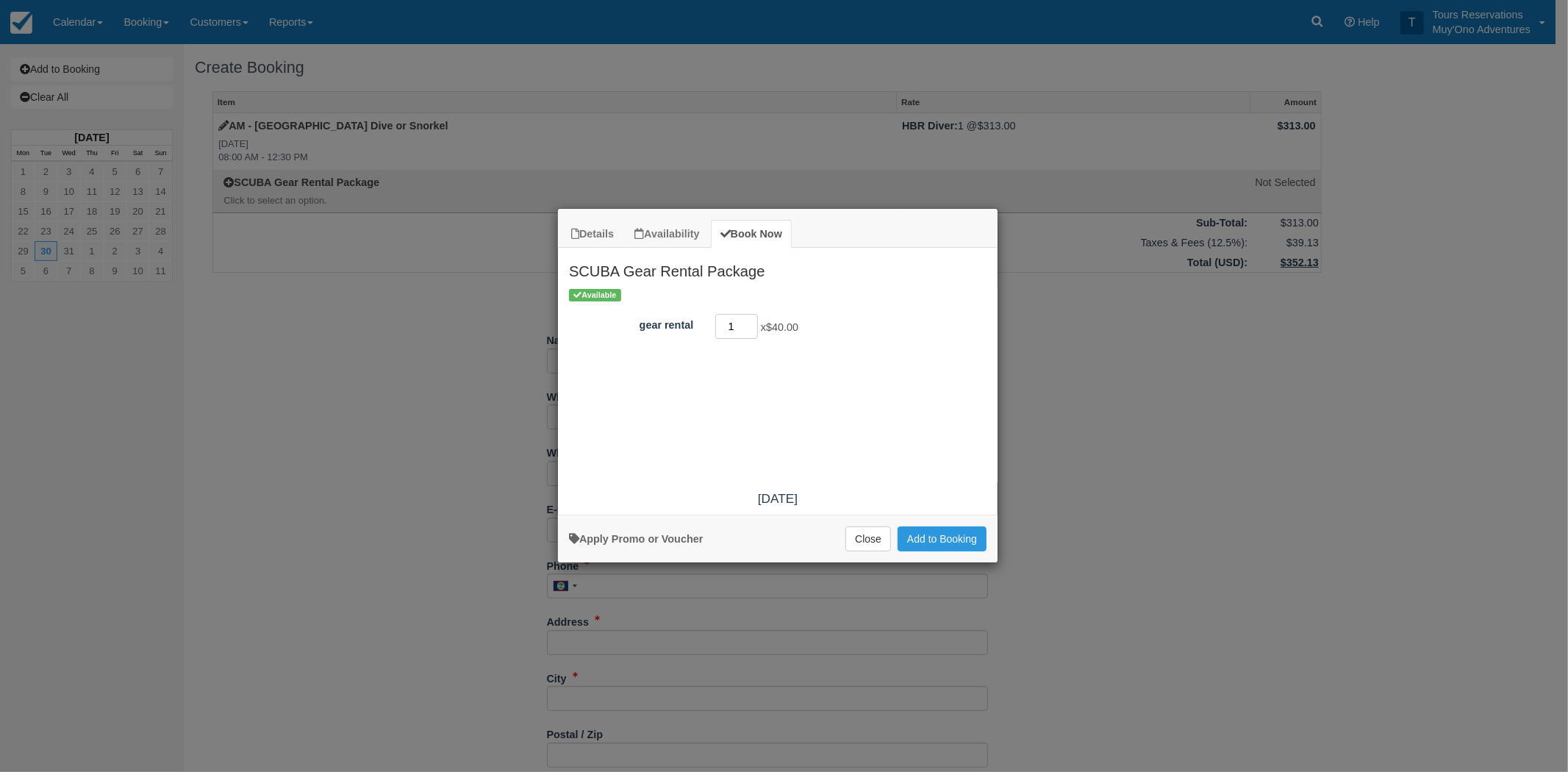
type input "1"
click at [753, 321] on input "1" at bounding box center [737, 326] width 43 height 25
click at [941, 544] on button "Add to Booking" at bounding box center [942, 539] width 89 height 25
